Goal: Check status: Check status

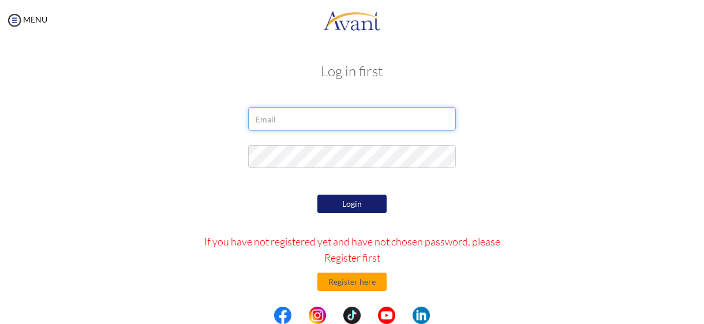
type input "[EMAIL_ADDRESS][DOMAIN_NAME]"
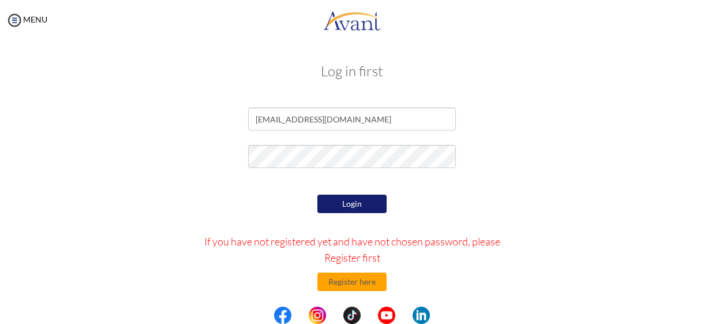
click at [343, 201] on button "Login" at bounding box center [351, 203] width 69 height 18
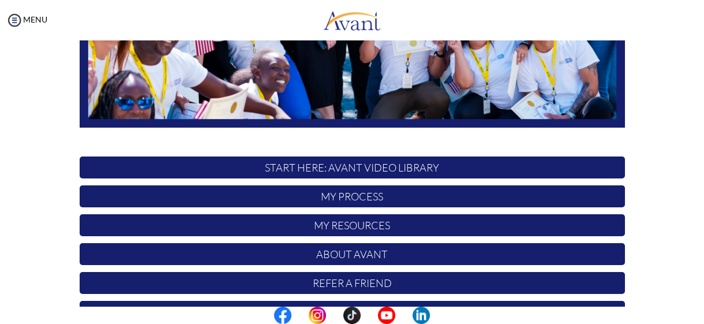
scroll to position [317, 0]
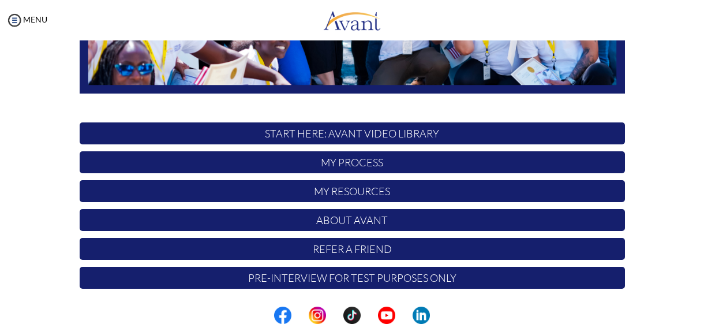
click at [359, 159] on p "My Process" at bounding box center [352, 162] width 545 height 22
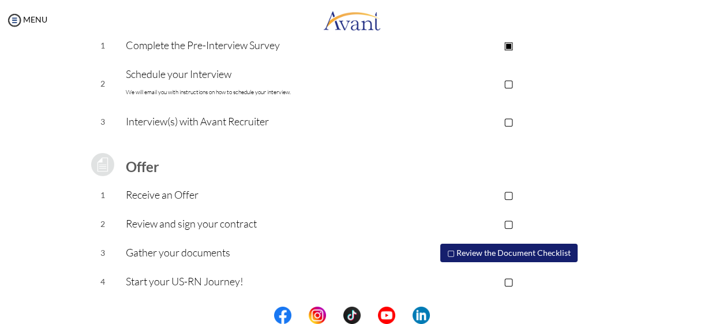
scroll to position [130, 0]
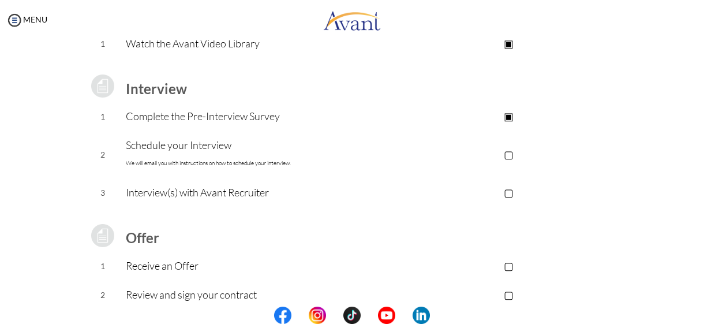
click at [508, 152] on p "▢" at bounding box center [508, 154] width 231 height 16
click at [509, 192] on p "▢" at bounding box center [508, 192] width 231 height 16
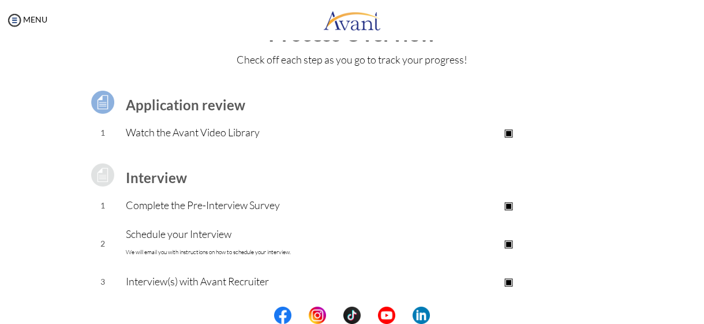
scroll to position [0, 0]
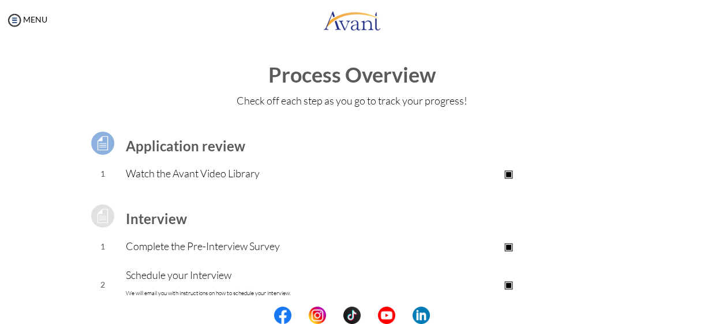
click at [651, 142] on div "Application review 1 Watch the Avant Video Library ▣ Avant Video Library Interv…" at bounding box center [351, 305] width 675 height 381
click at [513, 246] on p "▣" at bounding box center [508, 246] width 231 height 16
click at [508, 247] on p "▣" at bounding box center [508, 246] width 231 height 16
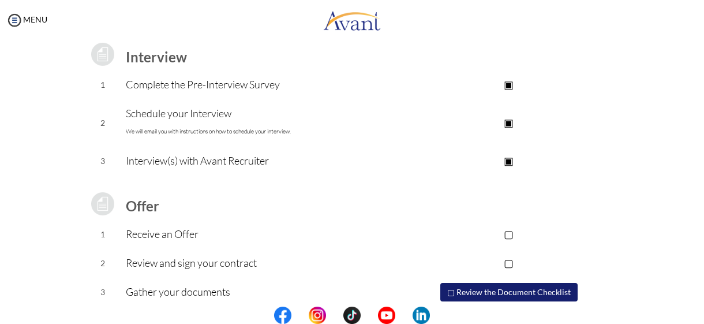
scroll to position [201, 0]
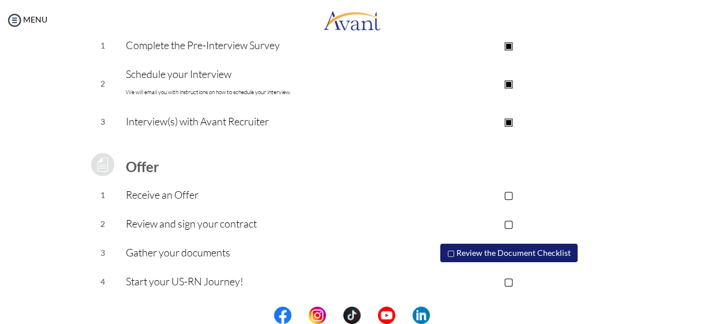
click at [513, 252] on button "▢ Review the Document Checklist" at bounding box center [508, 252] width 137 height 18
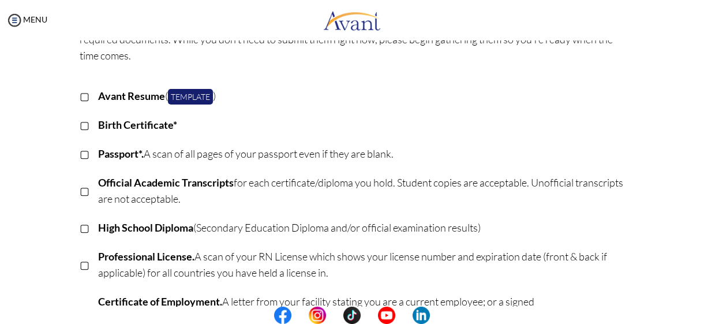
scroll to position [0, 0]
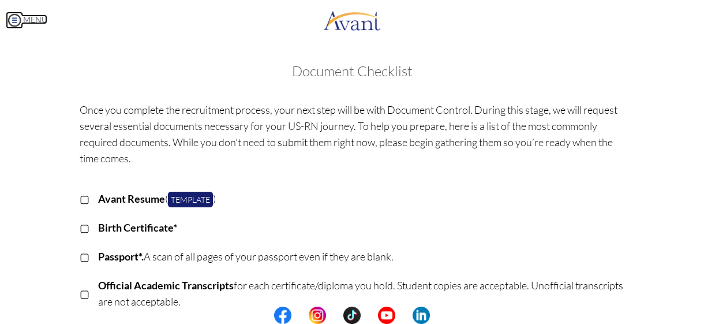
click at [20, 23] on img at bounding box center [14, 20] width 17 height 17
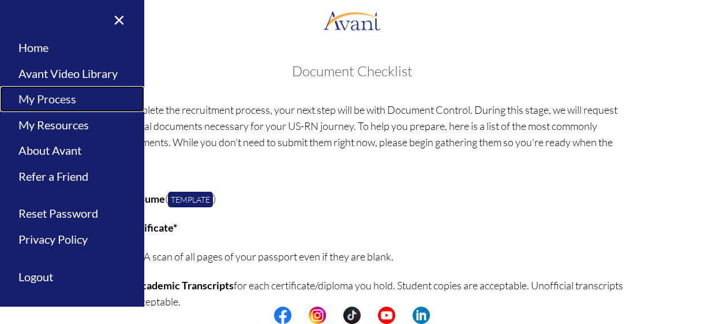
click at [81, 106] on link "My Process" at bounding box center [72, 99] width 144 height 26
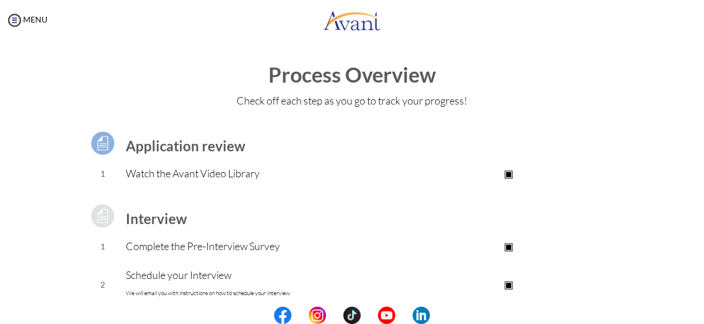
scroll to position [14, 0]
click at [548, 136] on td at bounding box center [508, 143] width 231 height 32
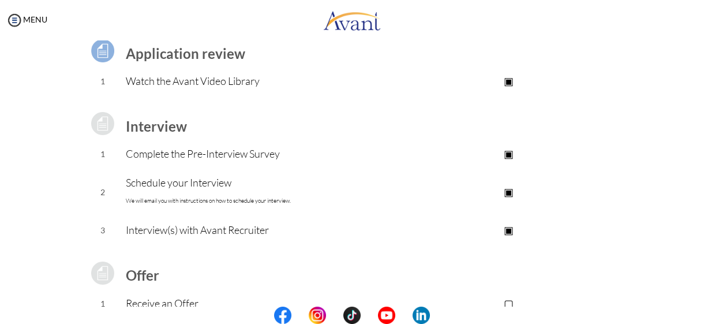
scroll to position [115, 0]
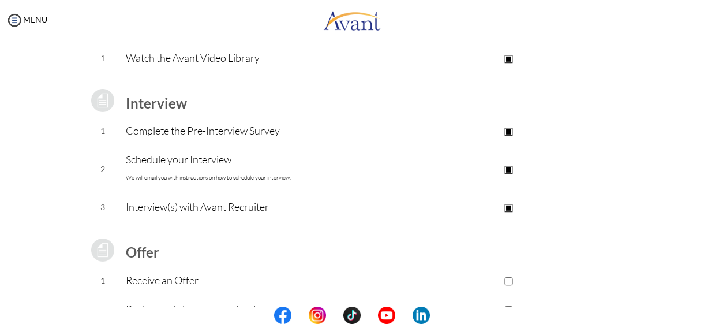
click at [506, 131] on p "▣" at bounding box center [508, 130] width 231 height 16
click at [509, 131] on p "▣" at bounding box center [508, 130] width 231 height 16
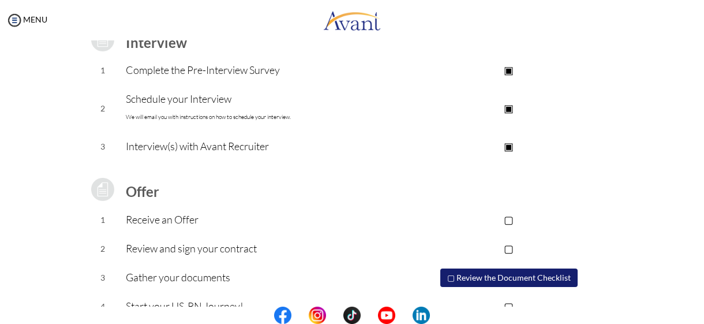
scroll to position [201, 0]
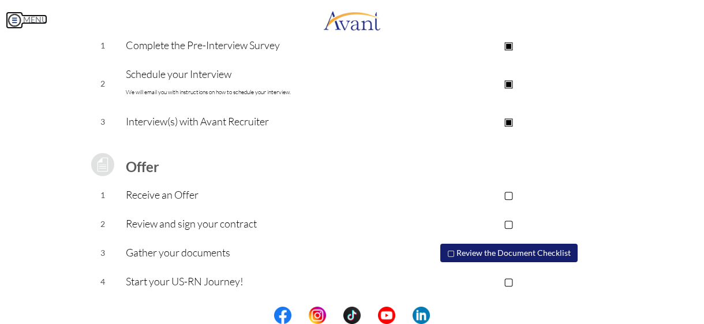
click at [17, 18] on img at bounding box center [14, 20] width 17 height 17
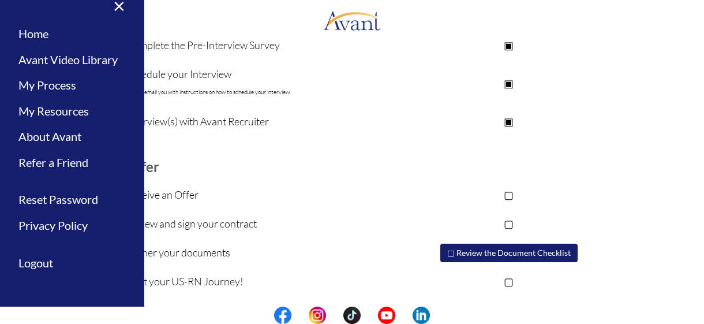
click at [271, 145] on td at bounding box center [259, 142] width 267 height 12
click at [632, 118] on div "Application review 1 Watch the Avant Video Library ▣ Avant Video Library Interv…" at bounding box center [351, 105] width 675 height 381
click at [112, 5] on link "×" at bounding box center [112, 5] width 35 height 39
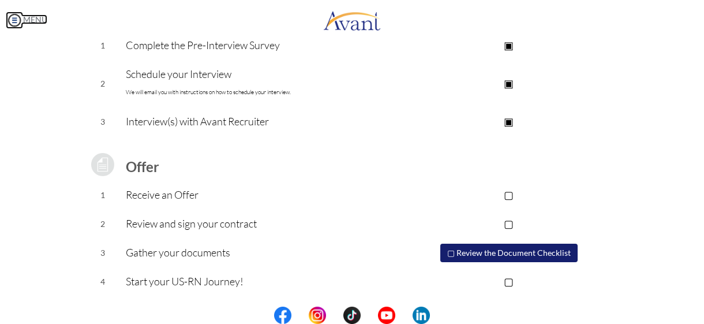
click at [17, 20] on img at bounding box center [14, 20] width 17 height 17
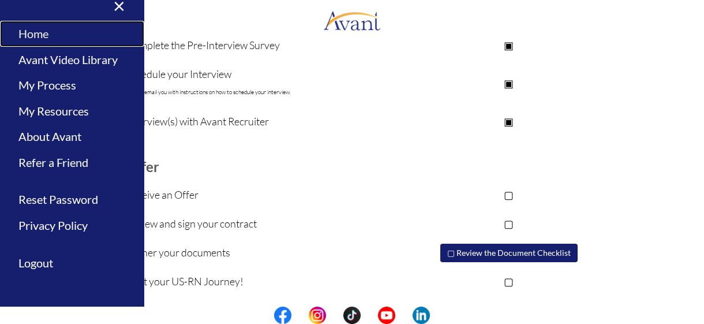
click at [44, 32] on link "Home" at bounding box center [72, 34] width 144 height 26
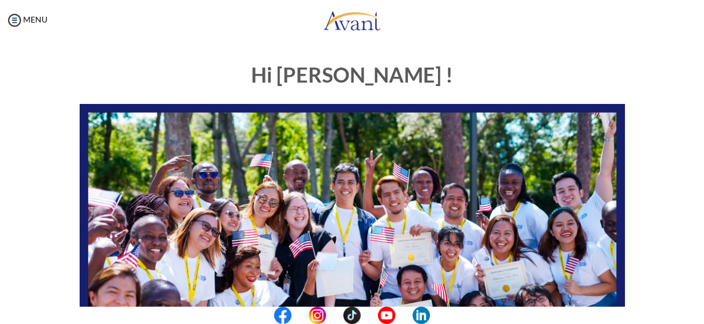
click at [452, 44] on div "My Status What is the next step? We would like you to watch the introductory vi…" at bounding box center [352, 202] width 704 height 324
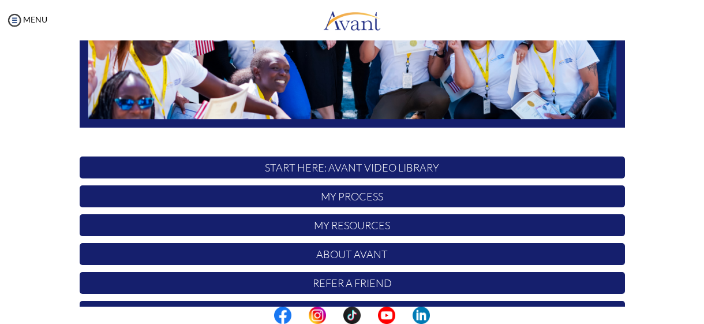
scroll to position [317, 0]
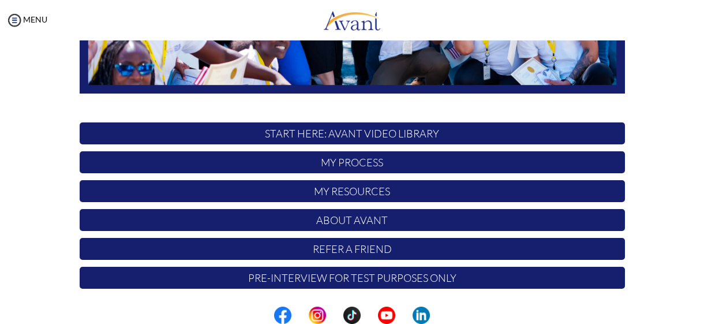
click at [340, 279] on p "Pre-Interview for test purposes only" at bounding box center [352, 278] width 545 height 22
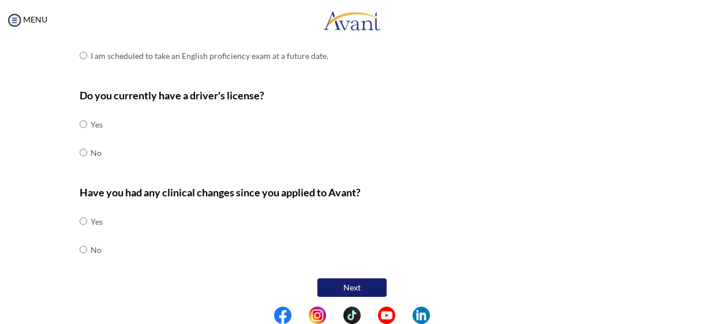
scroll to position [412, 0]
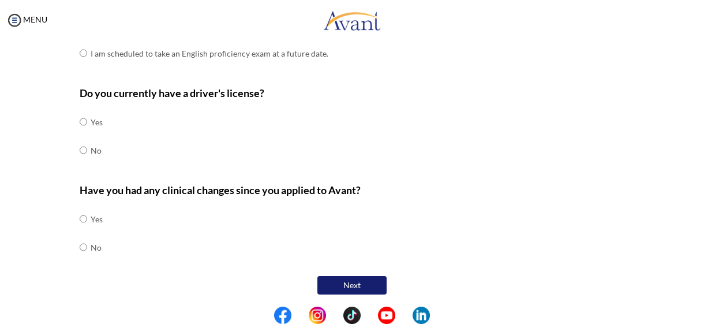
click at [351, 276] on button "Next" at bounding box center [351, 285] width 69 height 18
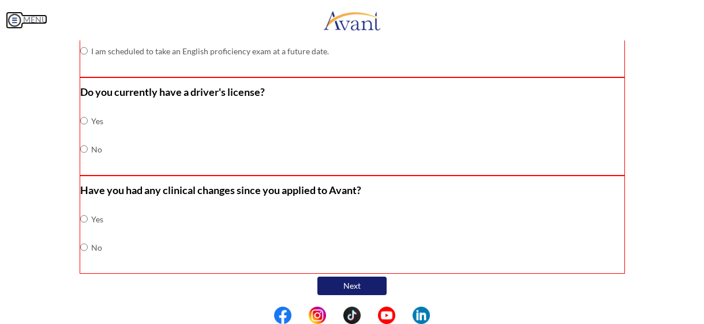
click at [17, 21] on img at bounding box center [14, 20] width 17 height 17
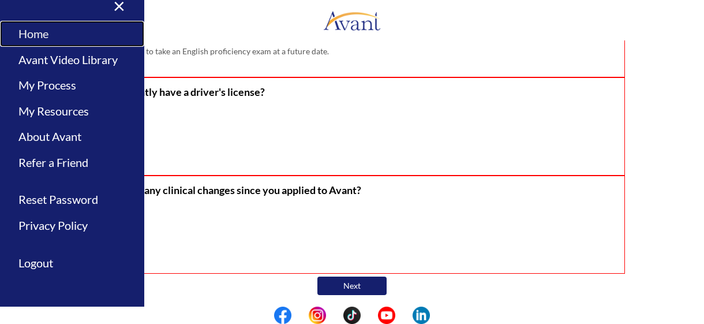
click at [35, 42] on link "Home" at bounding box center [72, 34] width 144 height 26
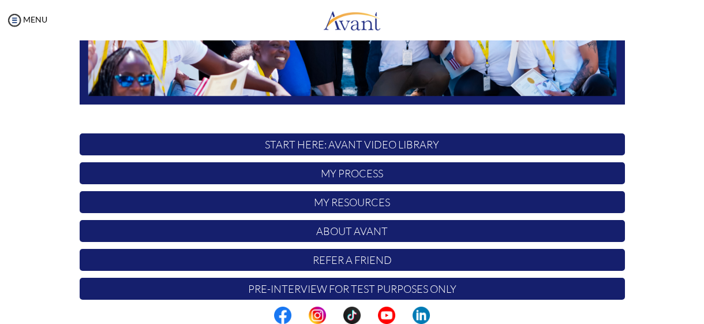
scroll to position [317, 0]
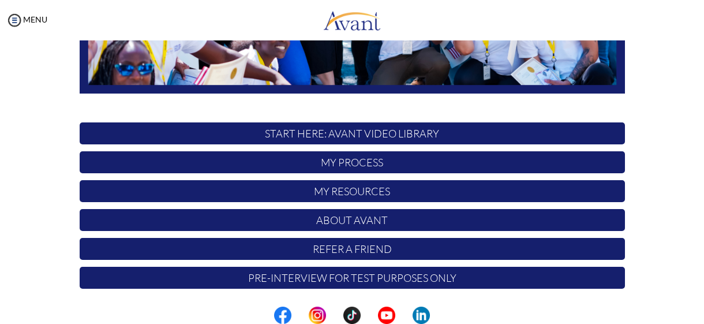
click at [372, 187] on p "My Resources" at bounding box center [352, 191] width 545 height 22
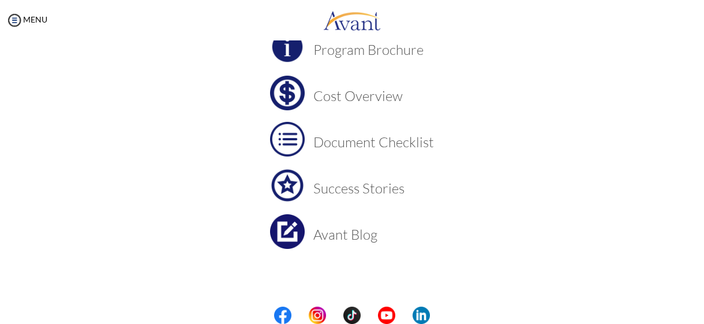
scroll to position [0, 0]
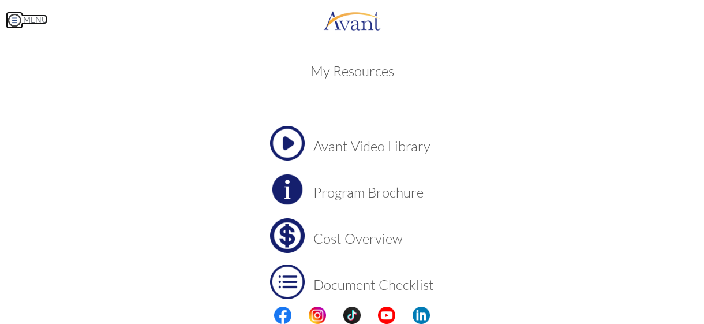
click at [20, 22] on img at bounding box center [14, 20] width 17 height 17
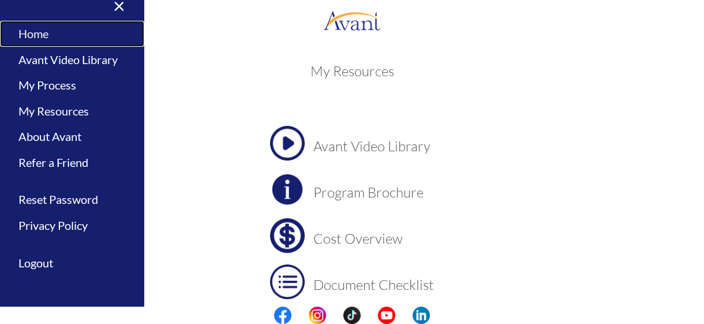
click at [52, 36] on link "Home" at bounding box center [72, 34] width 144 height 26
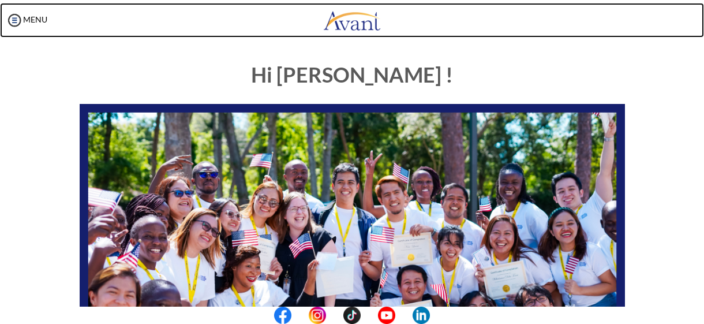
click at [52, 36] on link at bounding box center [352, 20] width 704 height 35
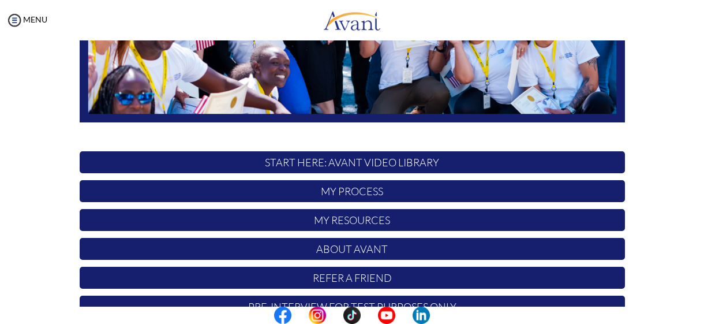
scroll to position [317, 0]
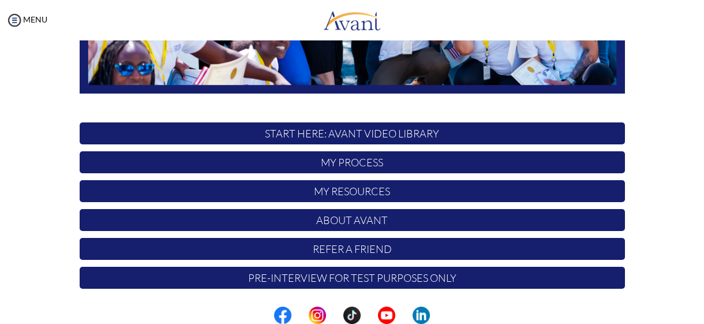
click at [382, 276] on p "Pre-Interview for test purposes only" at bounding box center [352, 278] width 545 height 22
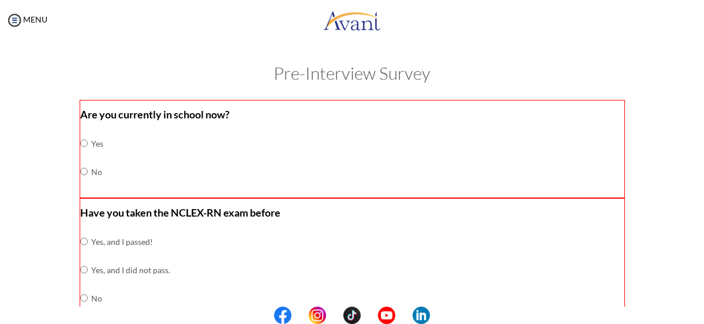
click at [621, 57] on div "My Status What is the next step? We would like you to watch the introductory vi…" at bounding box center [352, 202] width 704 height 324
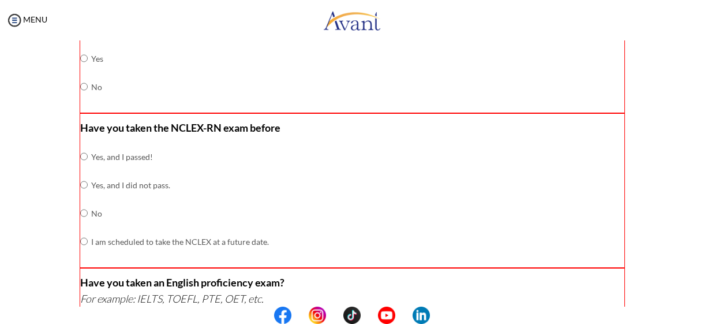
scroll to position [0, 0]
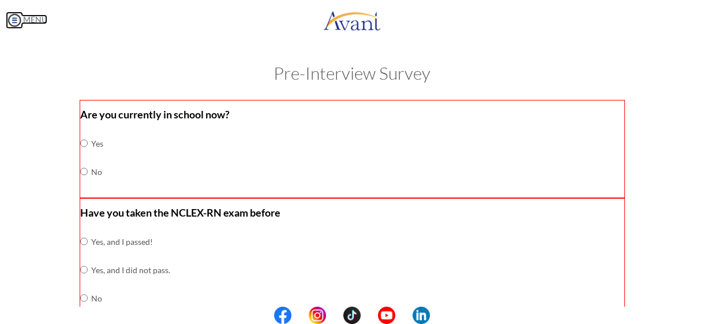
click at [16, 23] on img at bounding box center [14, 20] width 17 height 17
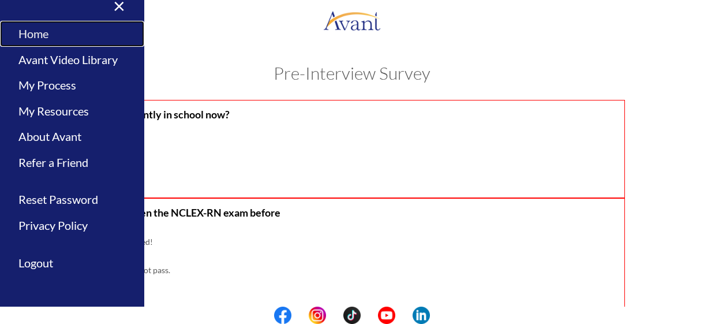
click at [39, 40] on link "Home" at bounding box center [72, 34] width 144 height 26
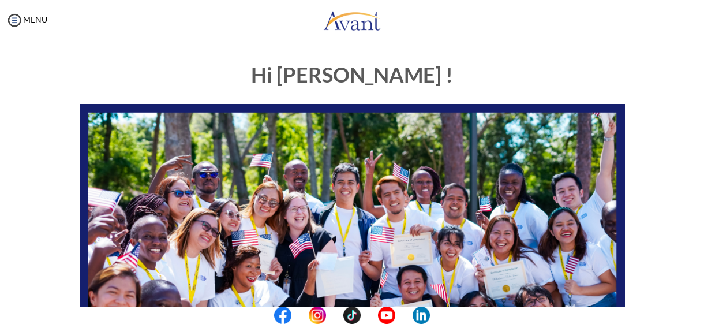
click at [209, 81] on h1 "Hi [PERSON_NAME] !" at bounding box center [352, 74] width 545 height 23
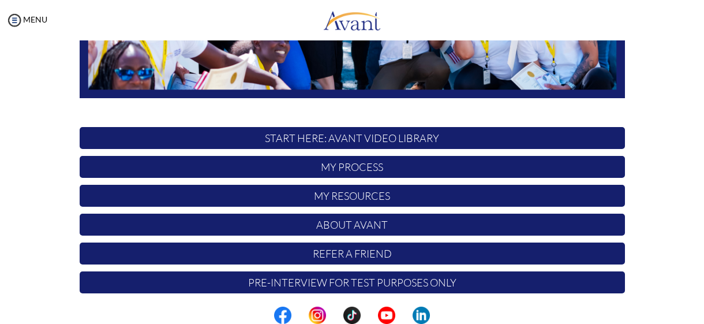
scroll to position [317, 0]
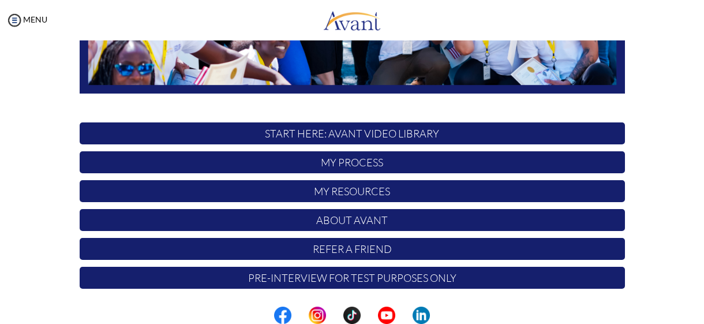
click at [362, 215] on p "About Avant" at bounding box center [352, 220] width 545 height 22
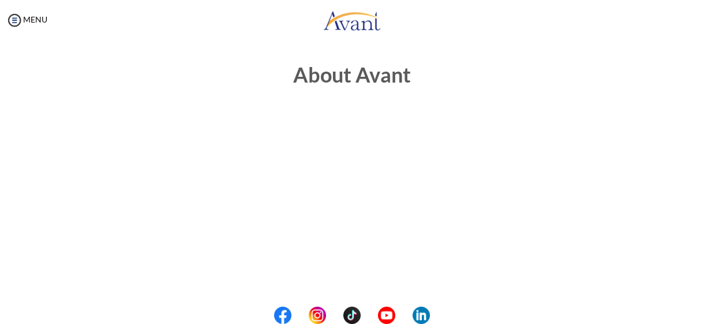
click at [565, 152] on center at bounding box center [352, 207] width 545 height 185
click at [10, 18] on img at bounding box center [14, 20] width 17 height 17
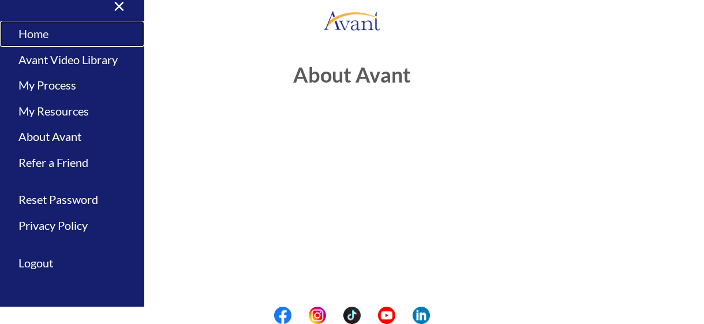
click at [40, 26] on link "Home" at bounding box center [72, 34] width 144 height 26
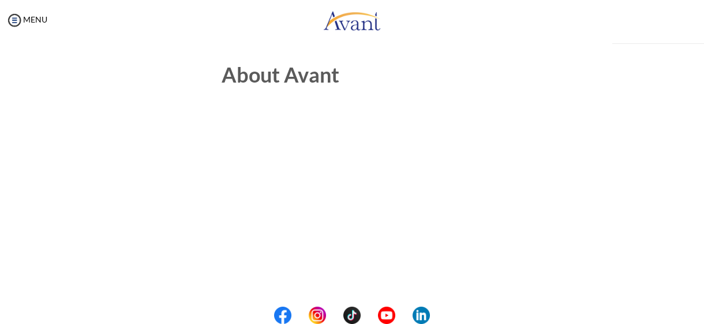
click at [40, 26] on div "MENU" at bounding box center [23, 162] width 47 height 324
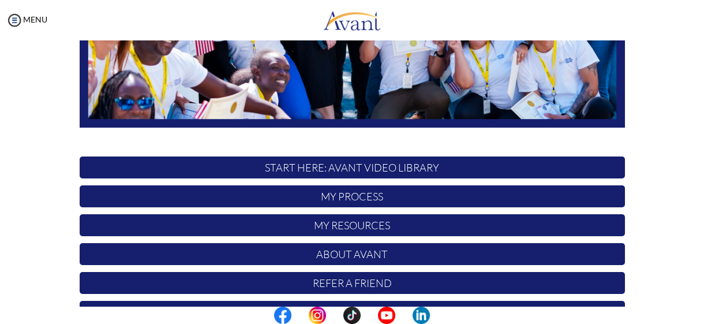
scroll to position [317, 0]
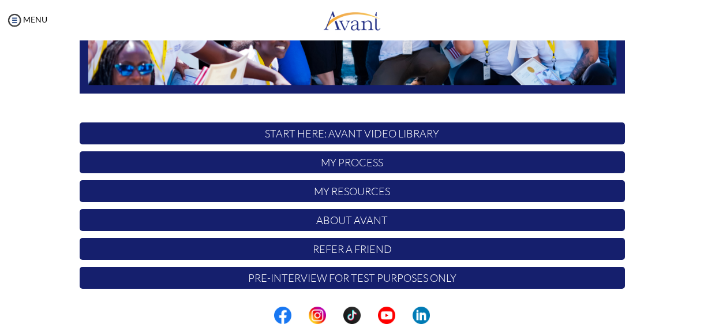
click at [346, 163] on p "My Process" at bounding box center [352, 162] width 545 height 22
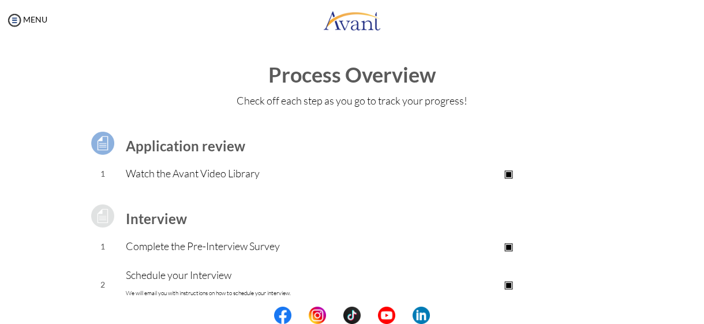
click at [97, 142] on img at bounding box center [102, 143] width 29 height 29
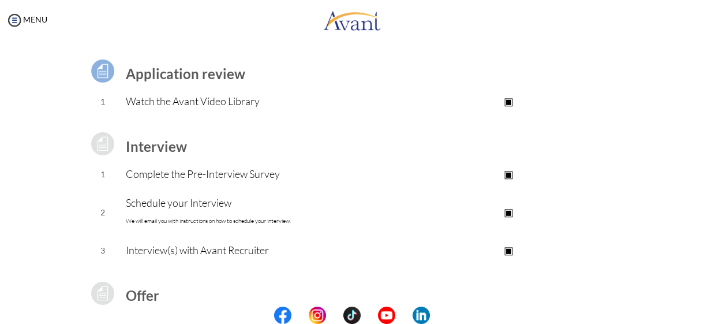
scroll to position [91, 0]
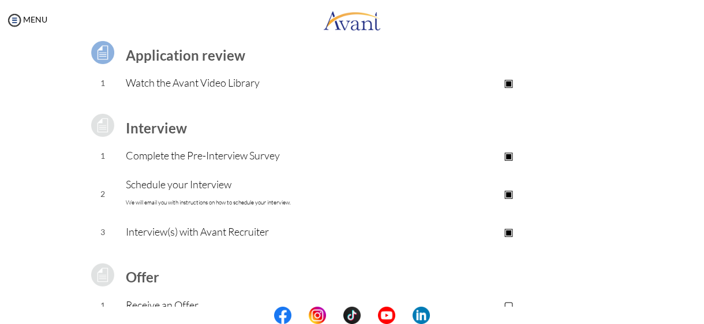
click at [206, 160] on p "Complete the Pre-Interview Survey" at bounding box center [259, 155] width 267 height 16
click at [515, 156] on p "▣" at bounding box center [508, 155] width 231 height 16
click at [511, 157] on p "▣" at bounding box center [508, 155] width 231 height 16
click at [237, 156] on p "Complete the Pre-Interview Survey" at bounding box center [259, 155] width 267 height 16
click at [93, 121] on img at bounding box center [102, 125] width 29 height 29
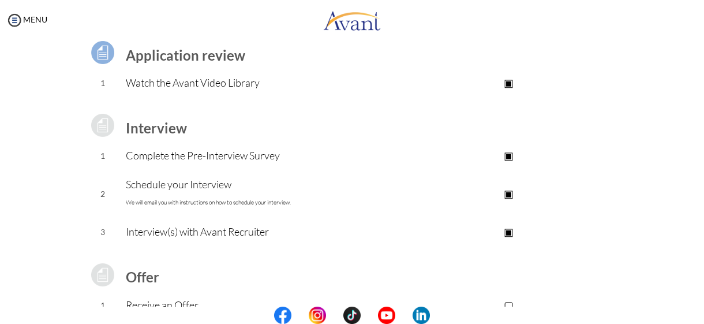
click at [100, 48] on img at bounding box center [102, 52] width 29 height 29
click at [13, 19] on img at bounding box center [14, 20] width 17 height 17
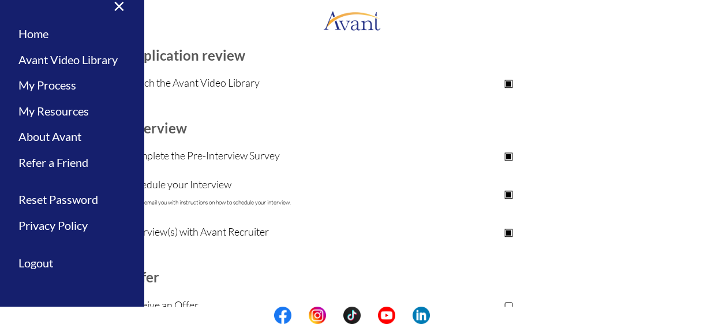
click at [240, 63] on td "Application review" at bounding box center [259, 52] width 267 height 32
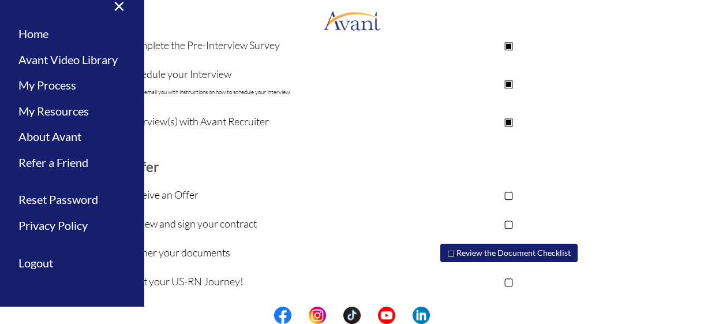
click at [582, 130] on td "▣" at bounding box center [508, 121] width 231 height 29
click at [111, 9] on link "×" at bounding box center [112, 5] width 35 height 39
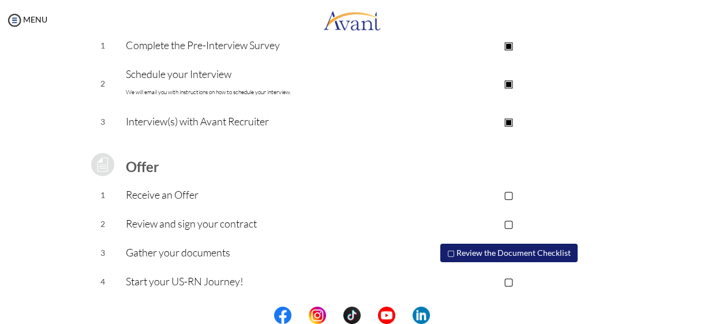
scroll to position [0, 0]
click at [557, 164] on table "Application review 1 Watch the Avant Video Library ▣ Avant Video Library Interv…" at bounding box center [352, 105] width 545 height 381
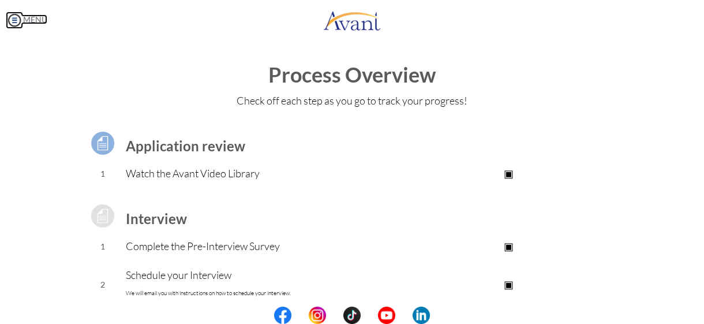
click at [19, 18] on img at bounding box center [14, 20] width 17 height 17
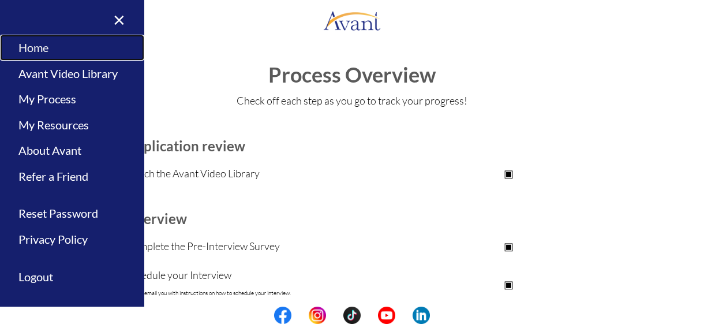
click at [25, 47] on link "Home" at bounding box center [72, 48] width 144 height 26
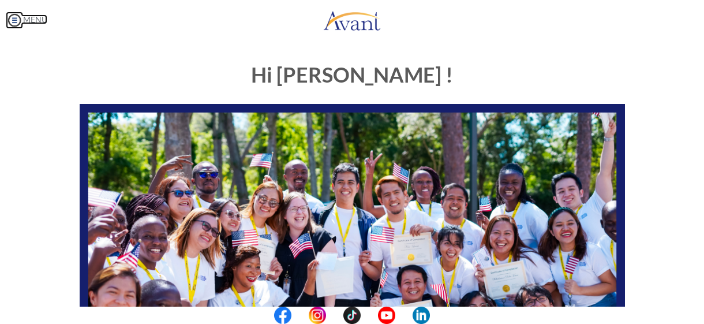
click at [11, 21] on img at bounding box center [14, 20] width 17 height 17
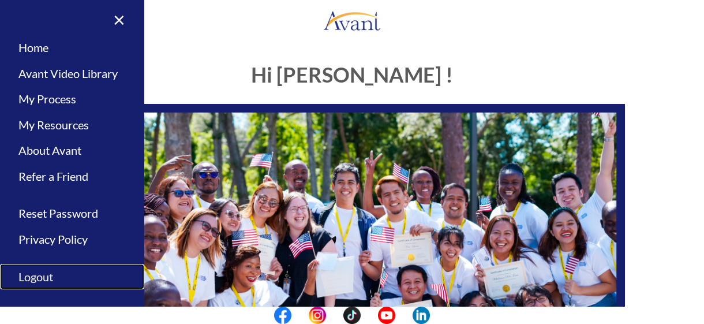
click at [43, 276] on link "Logout" at bounding box center [72, 277] width 144 height 26
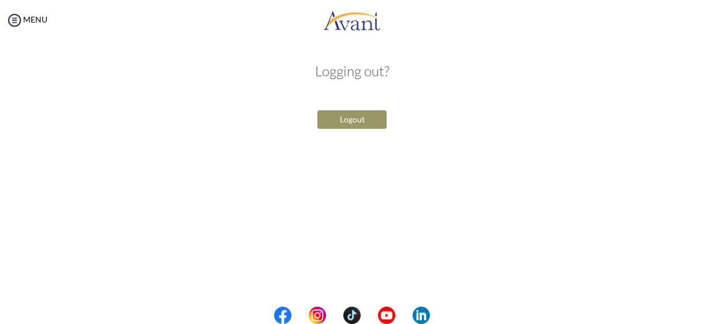
click at [348, 118] on button "Logout" at bounding box center [351, 119] width 69 height 18
